Goal: Transaction & Acquisition: Purchase product/service

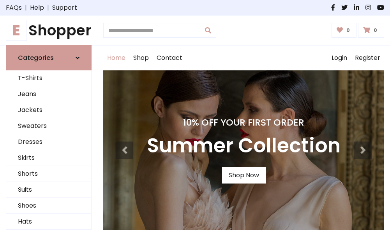
click at [195, 125] on h4 "10% Off Your First Order" at bounding box center [244, 122] width 194 height 11
click at [243, 176] on link "Shop Now" at bounding box center [244, 175] width 44 height 16
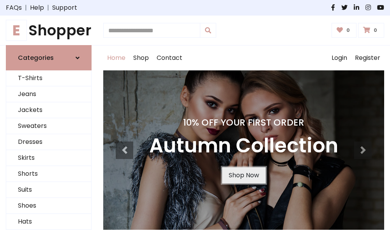
click at [243, 176] on link "Shop Now" at bounding box center [244, 175] width 44 height 16
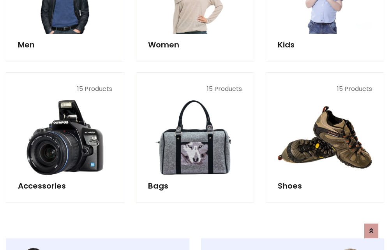
scroll to position [777, 0]
